Goal: Transaction & Acquisition: Book appointment/travel/reservation

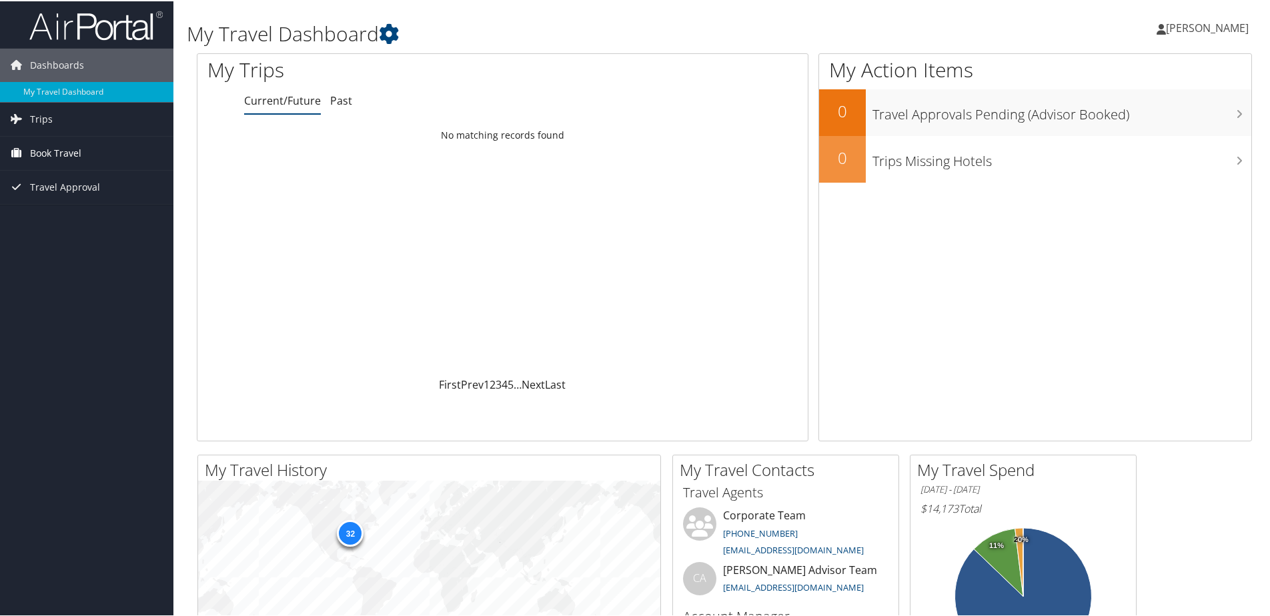
click at [75, 149] on span "Book Travel" at bounding box center [55, 151] width 51 height 33
click at [76, 215] on link "Book/Manage Online Trips" at bounding box center [86, 219] width 173 height 20
